Goal: Obtain resource: Download file/media

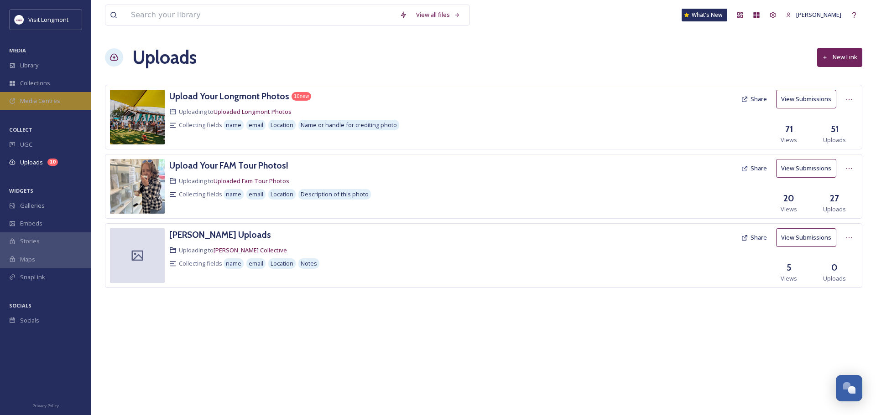
click at [43, 105] on span "Media Centres" at bounding box center [40, 101] width 40 height 9
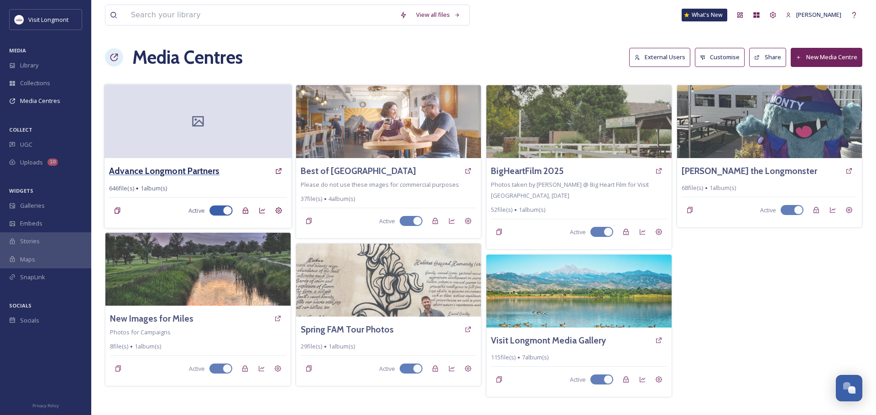
click at [200, 171] on h3 "Advance Longmont Partners" at bounding box center [164, 171] width 110 height 13
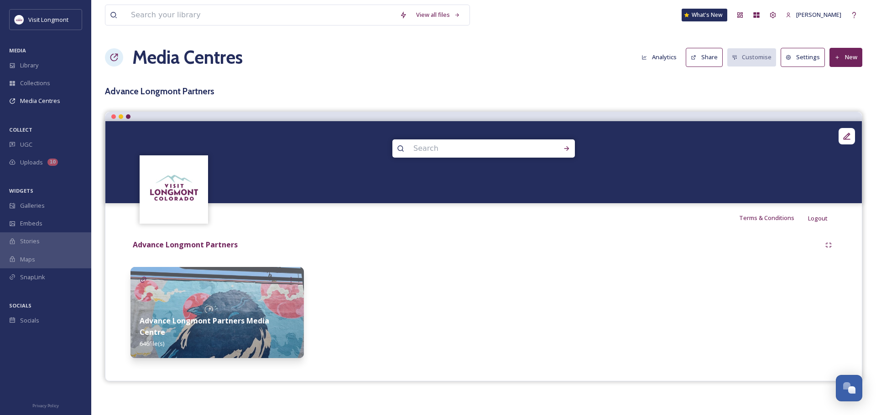
click at [243, 303] on img at bounding box center [216, 312] width 173 height 91
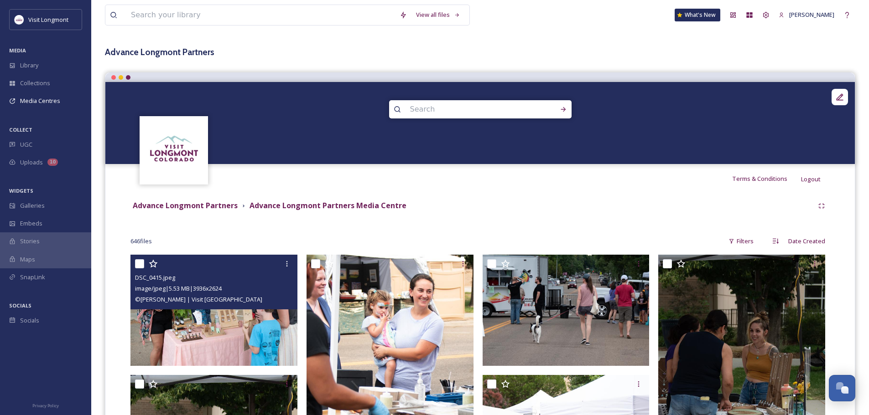
scroll to position [91, 0]
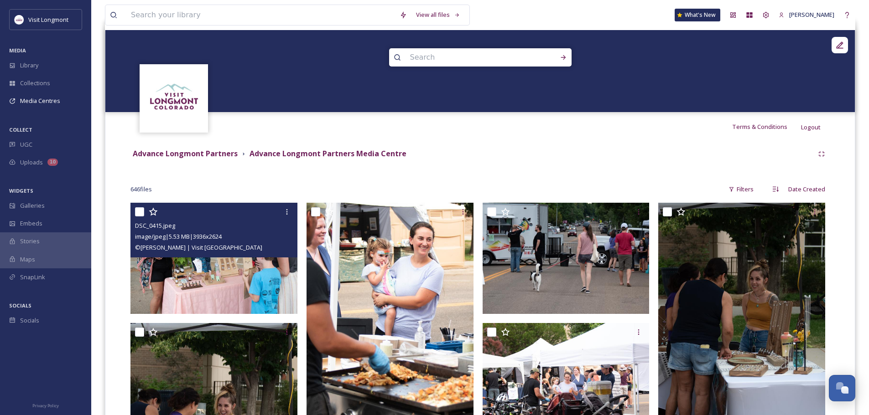
click at [248, 299] on img at bounding box center [213, 258] width 167 height 111
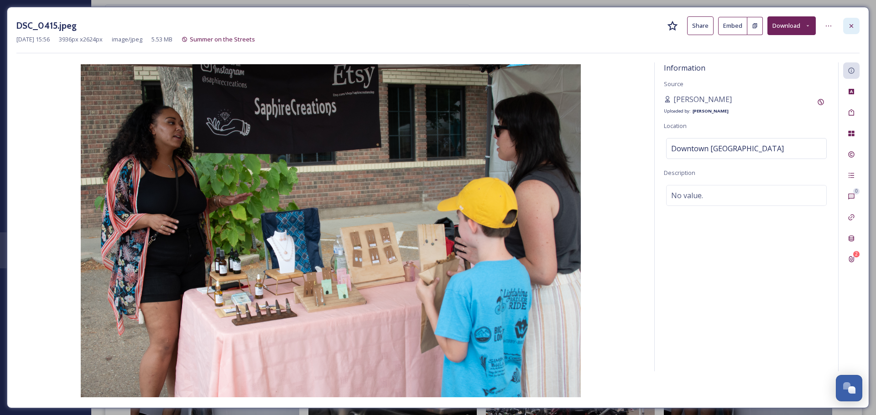
click at [849, 26] on icon at bounding box center [850, 25] width 7 height 7
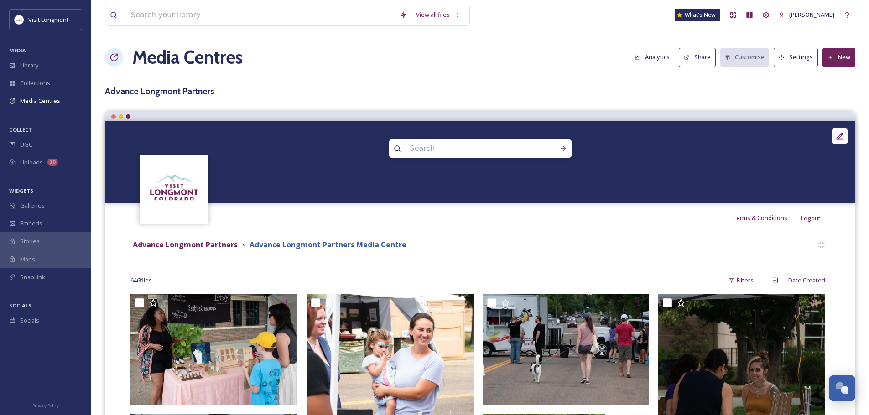
click at [313, 243] on strong "Advance Longmont Partners Media Centre" at bounding box center [327, 245] width 157 height 10
